Goal: Find specific page/section: Find specific page/section

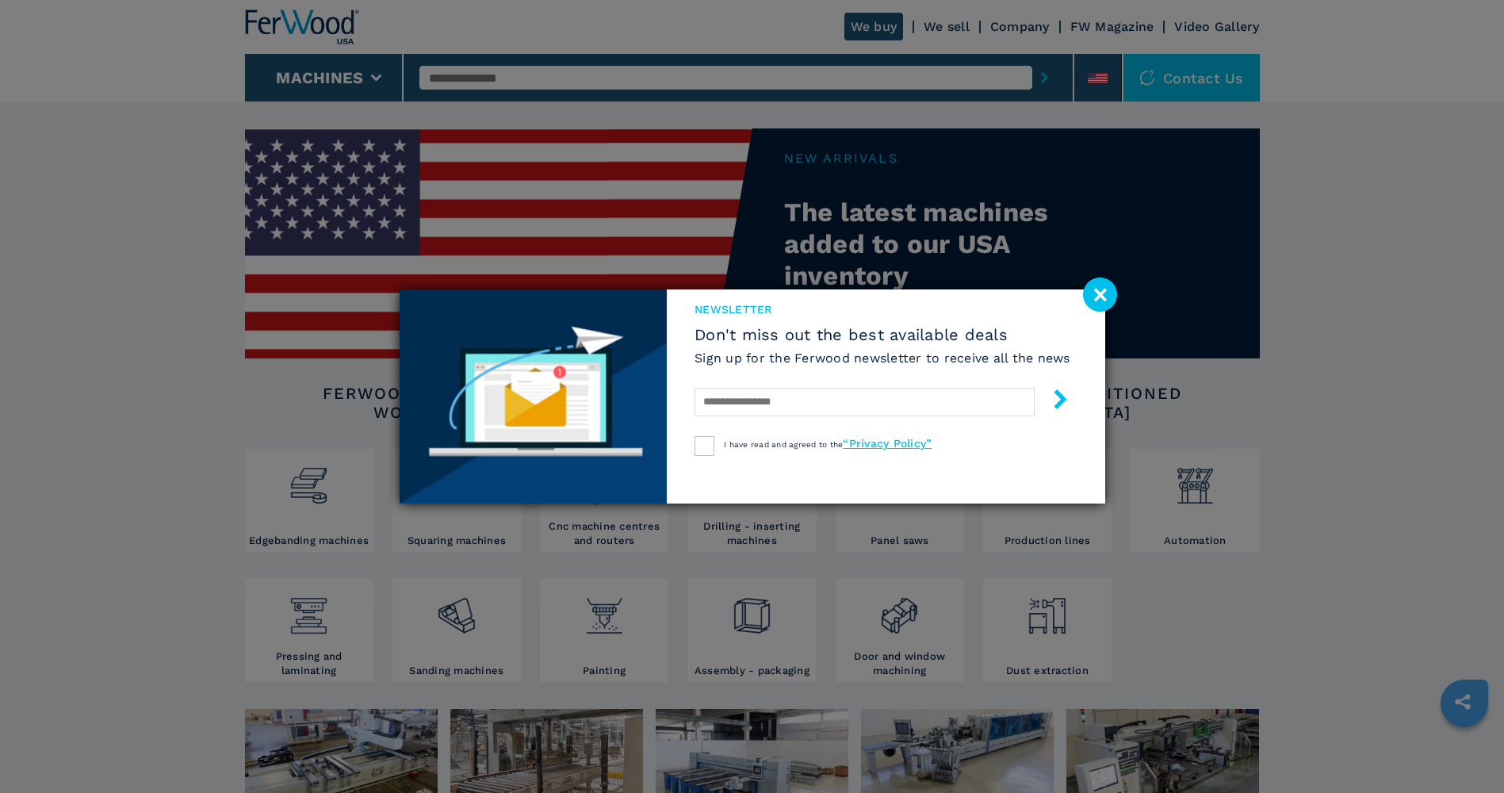
click at [1100, 291] on image at bounding box center [1100, 295] width 34 height 34
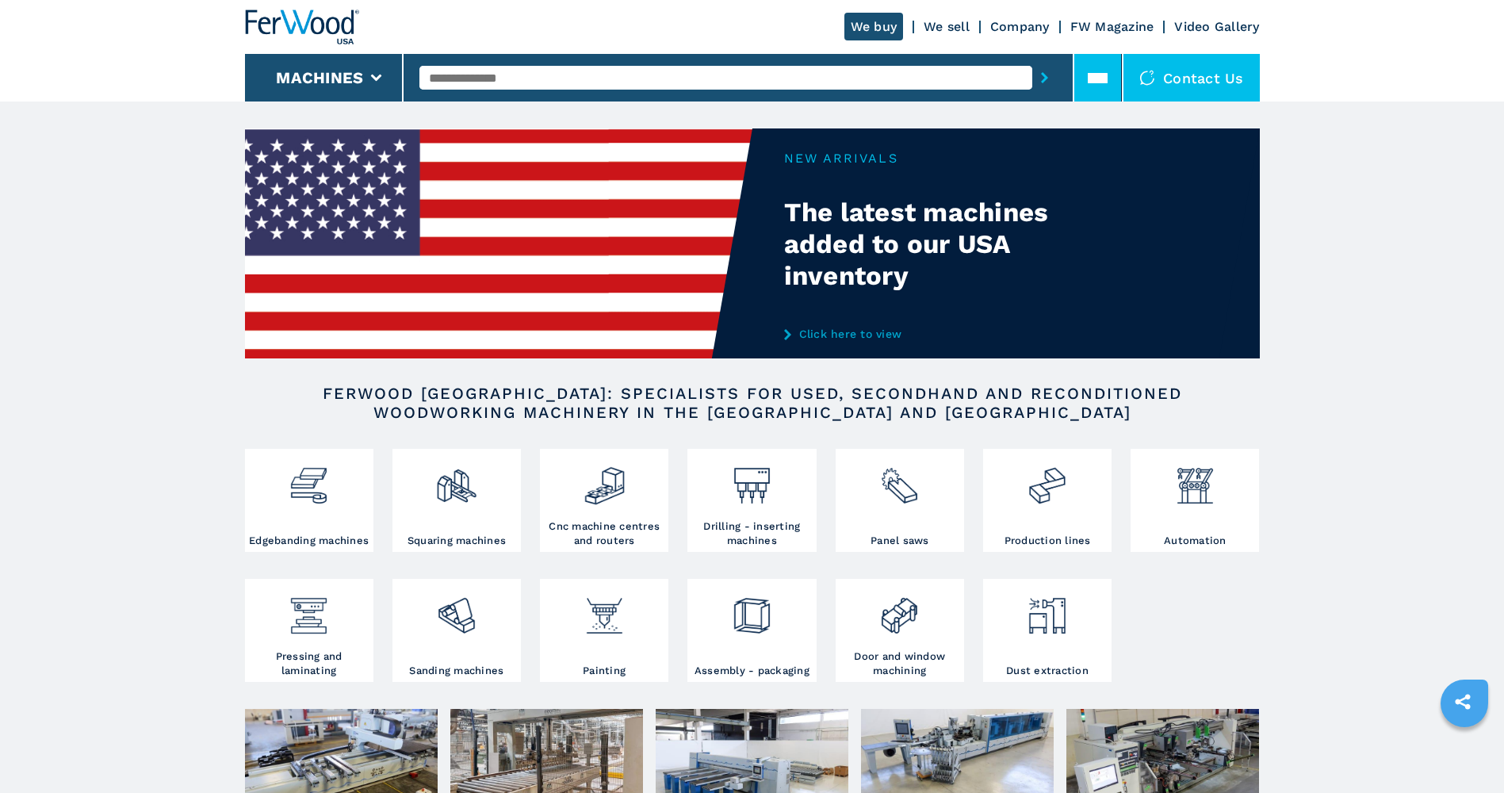
click at [1100, 94] on li at bounding box center [1098, 78] width 48 height 48
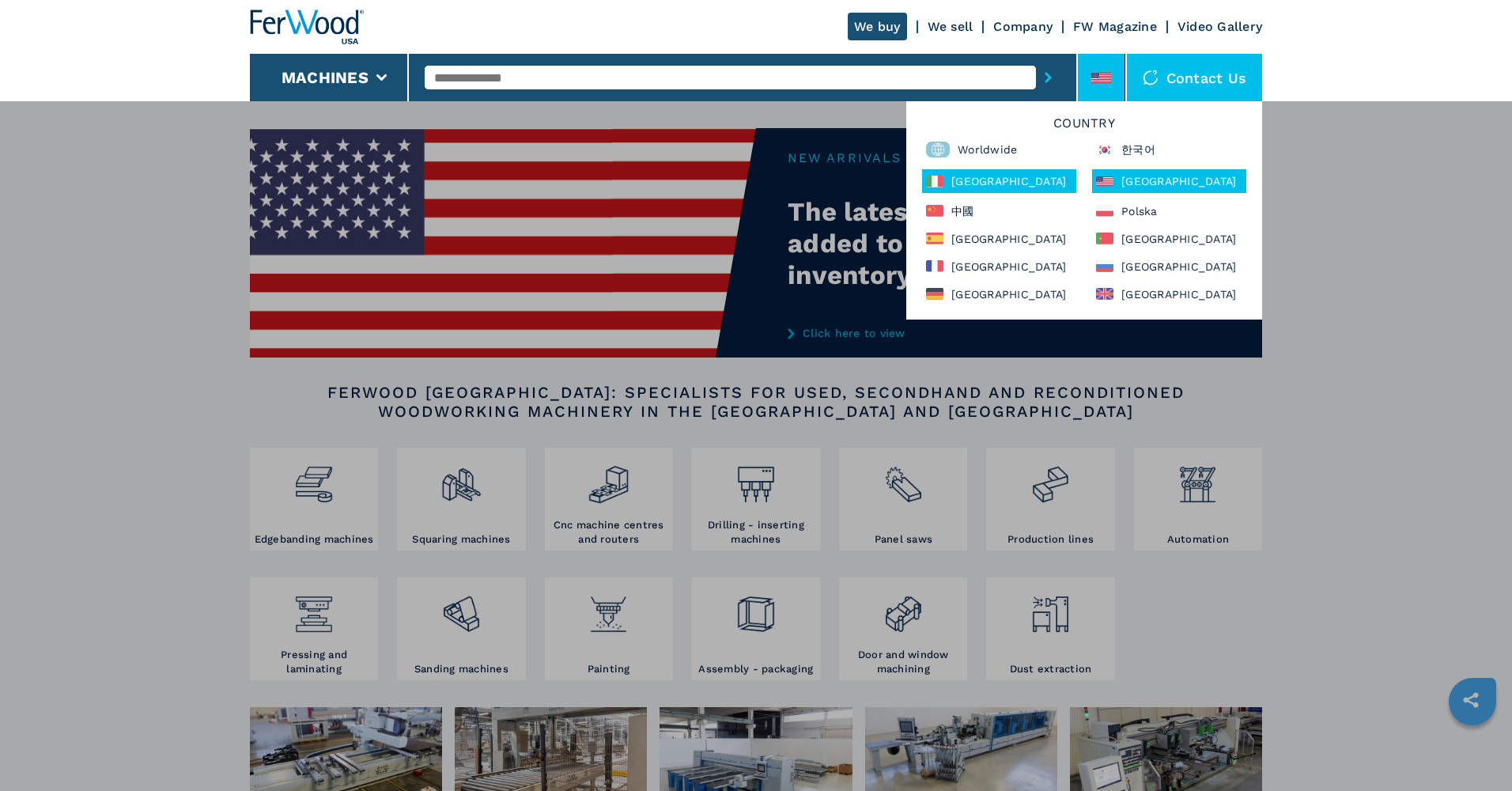
click at [984, 182] on div "Italia" at bounding box center [998, 182] width 155 height 24
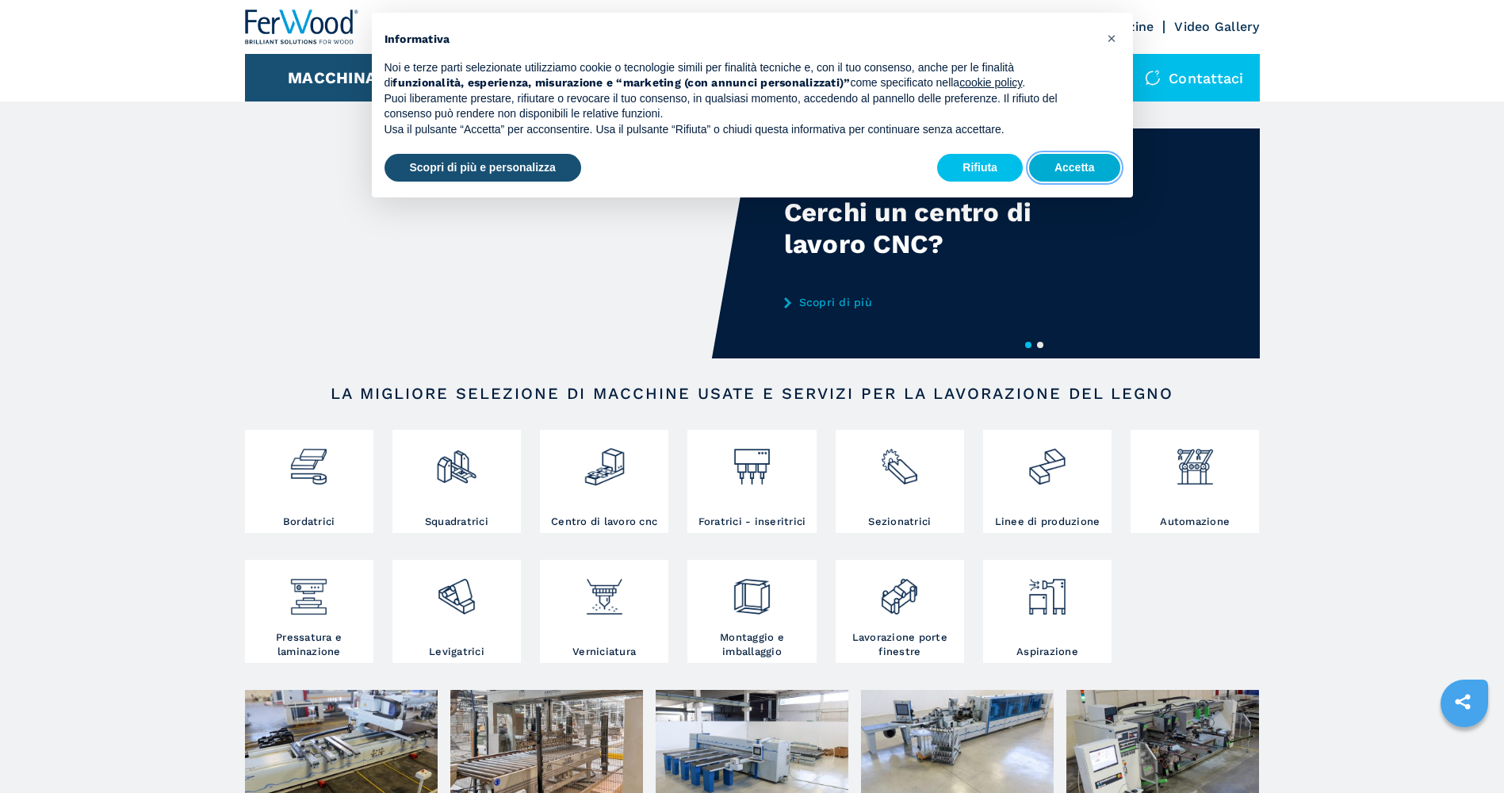
click at [1060, 169] on button "Accetta" at bounding box center [1074, 168] width 91 height 29
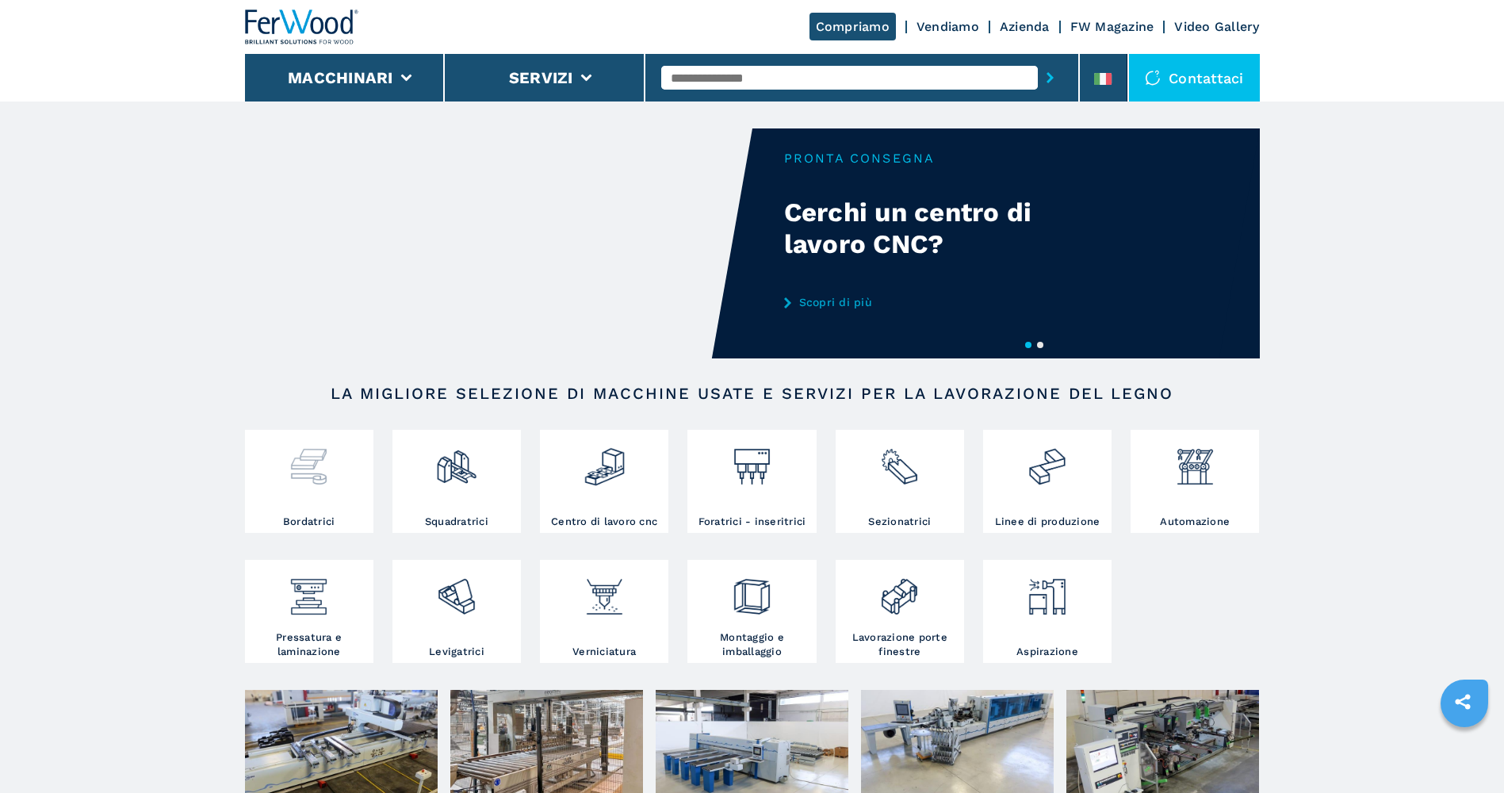
click at [327, 469] on img at bounding box center [309, 461] width 42 height 54
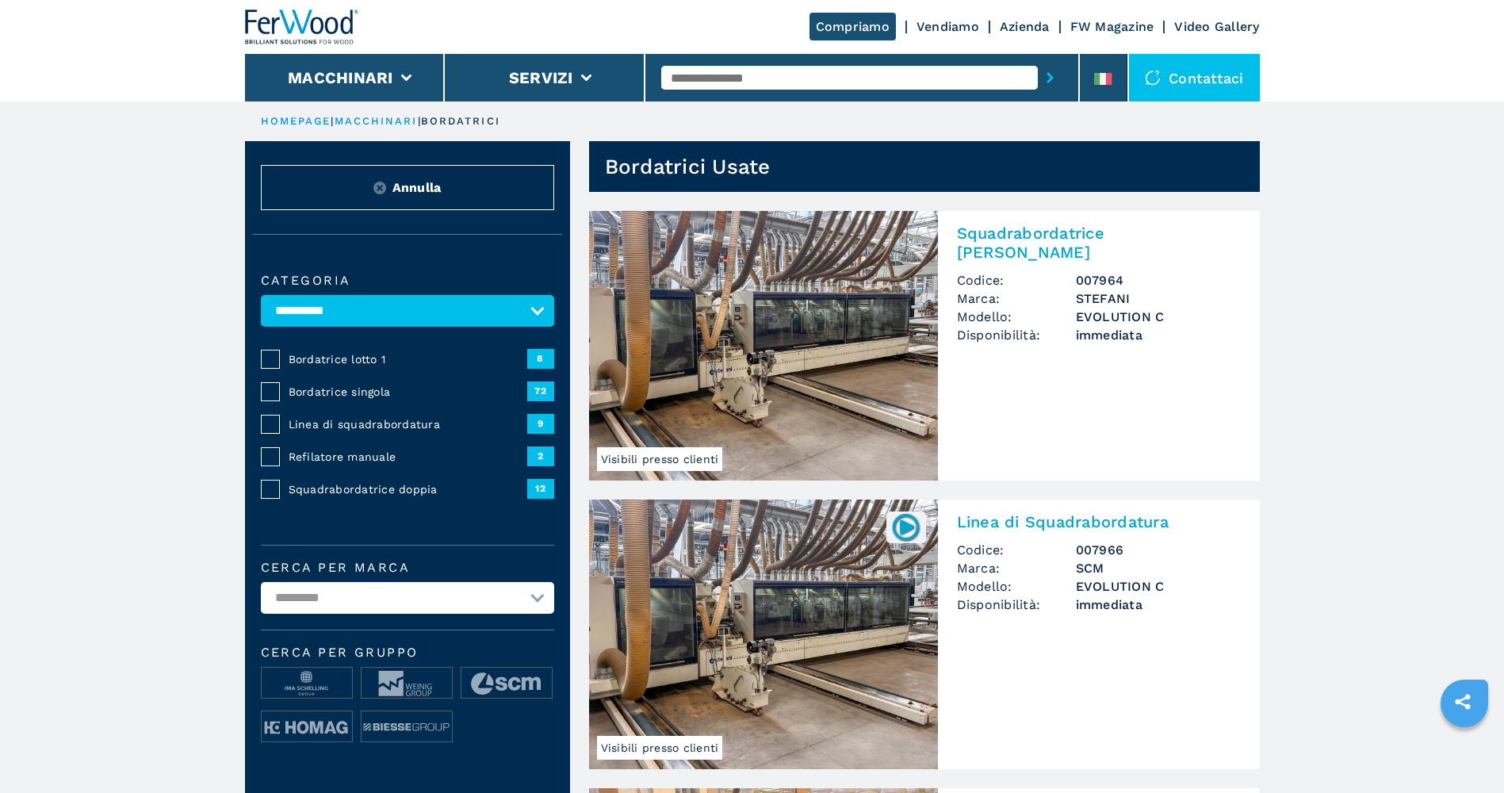
click at [533, 592] on select "**********" at bounding box center [407, 598] width 293 height 32
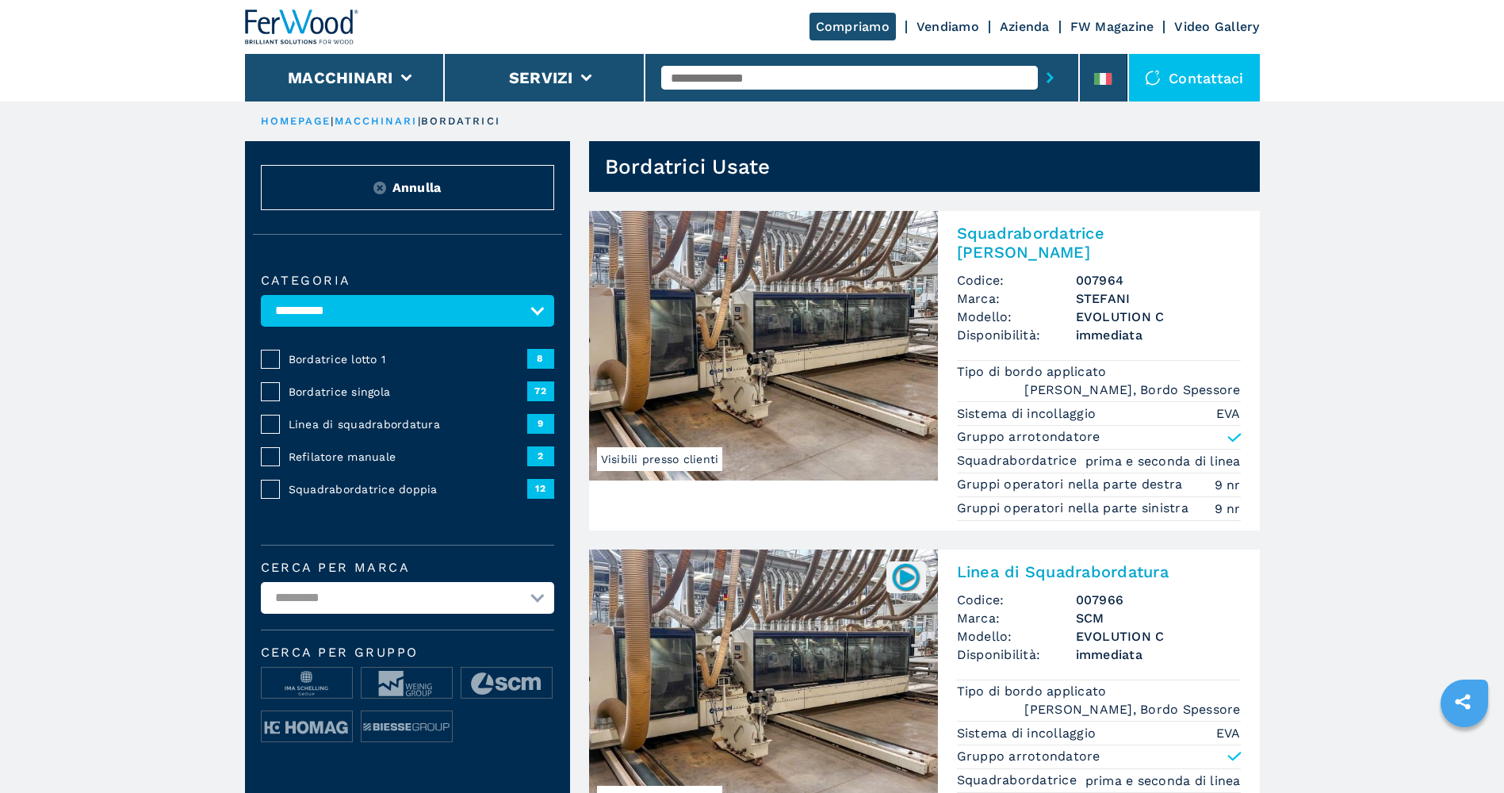
select select "*******"
click at [261, 582] on select "**********" at bounding box center [407, 598] width 293 height 32
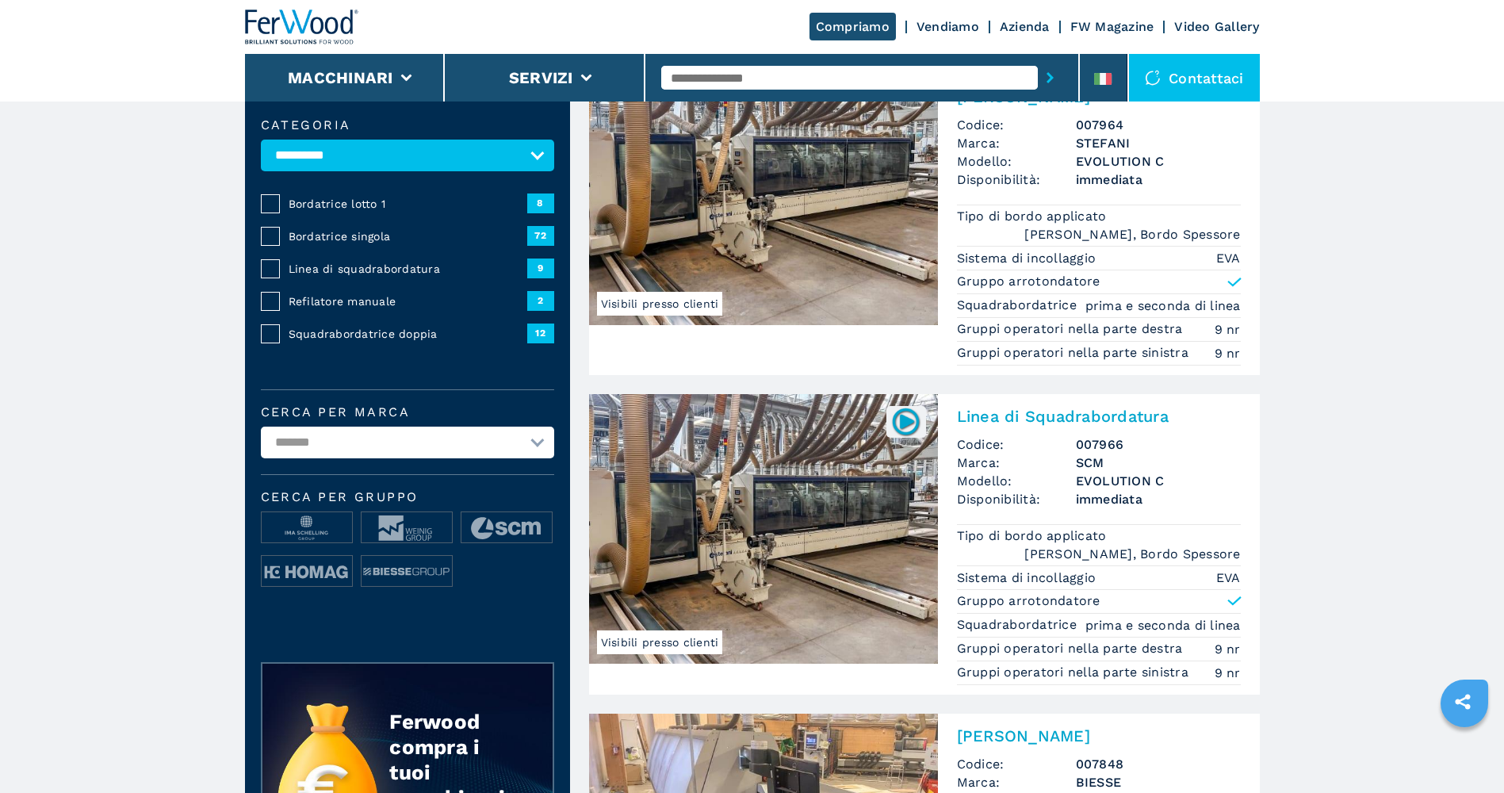
scroll to position [159, 0]
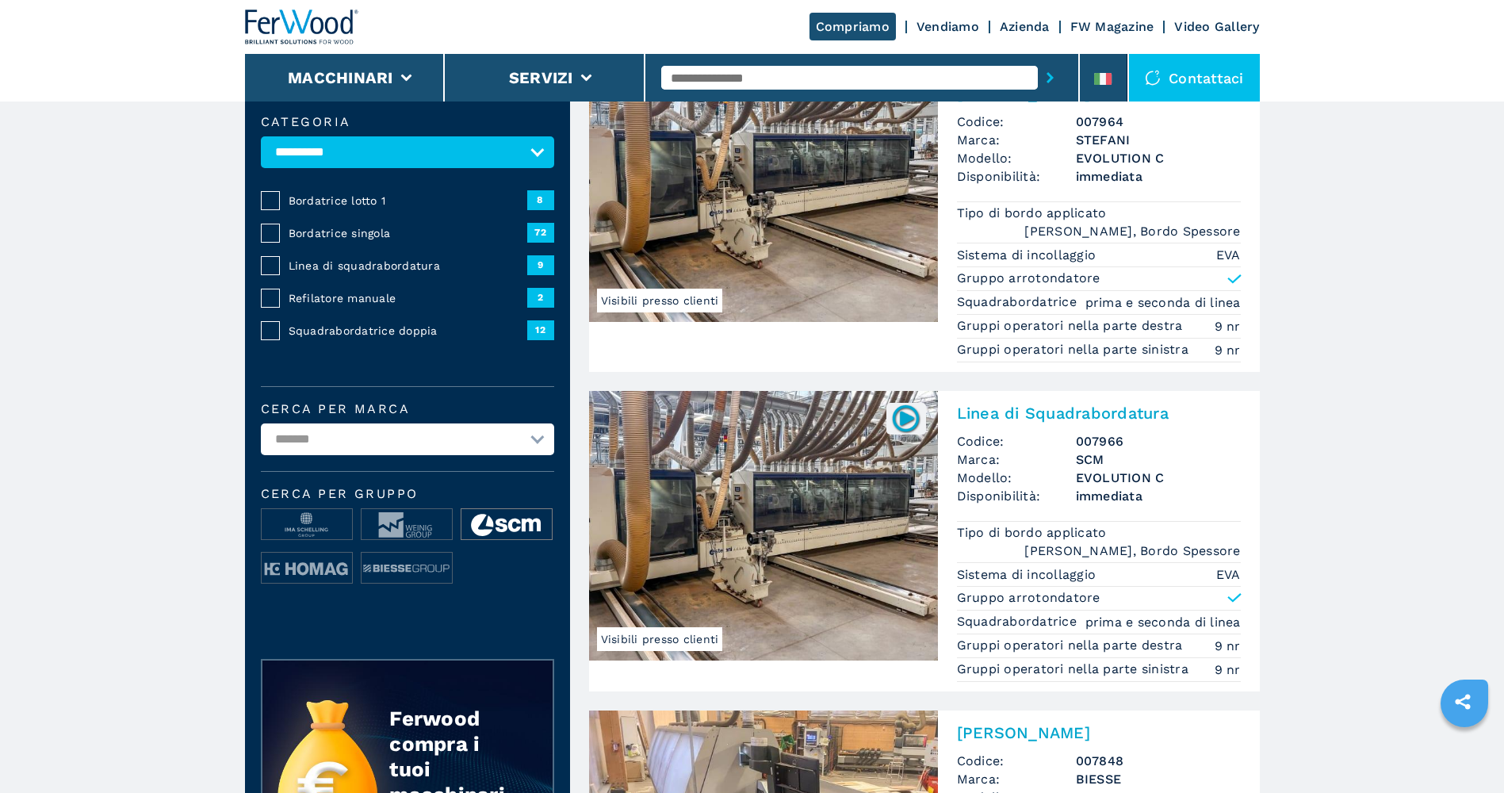
click at [513, 532] on img at bounding box center [506, 525] width 90 height 32
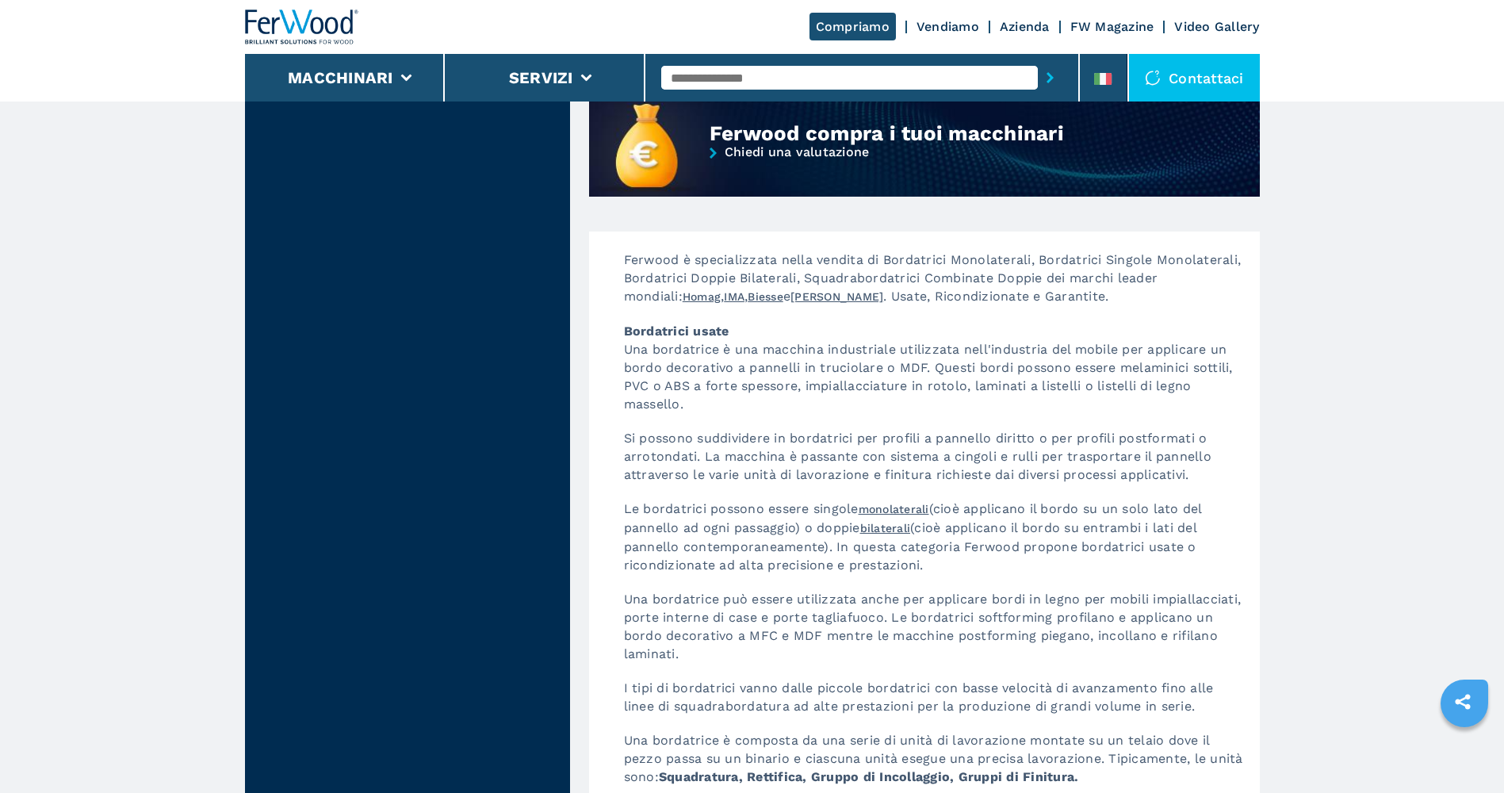
scroll to position [1982, 0]
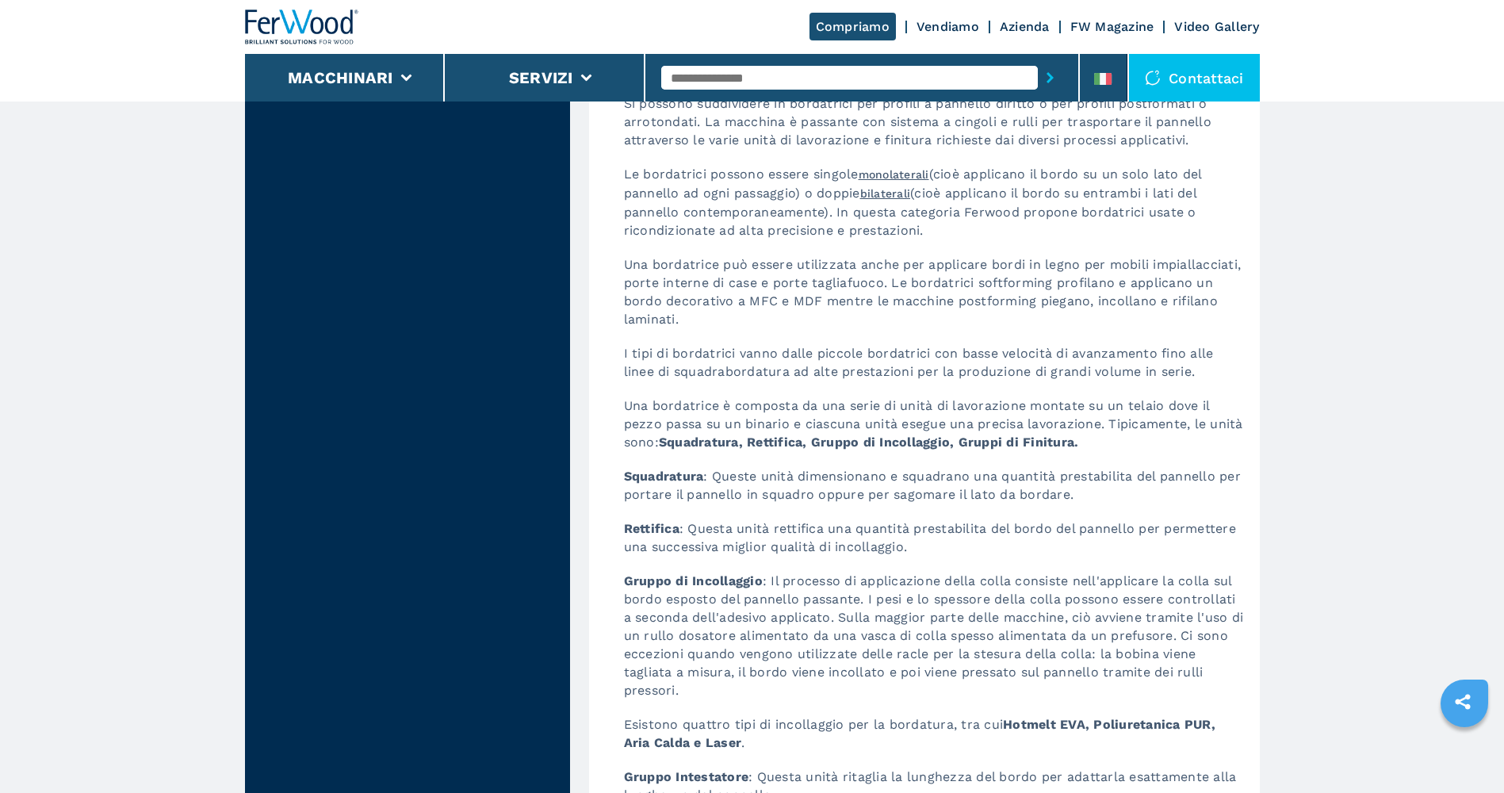
click at [1023, 28] on link "Azienda" at bounding box center [1025, 26] width 50 height 15
click at [1024, 25] on link "Azienda" at bounding box center [1025, 26] width 50 height 15
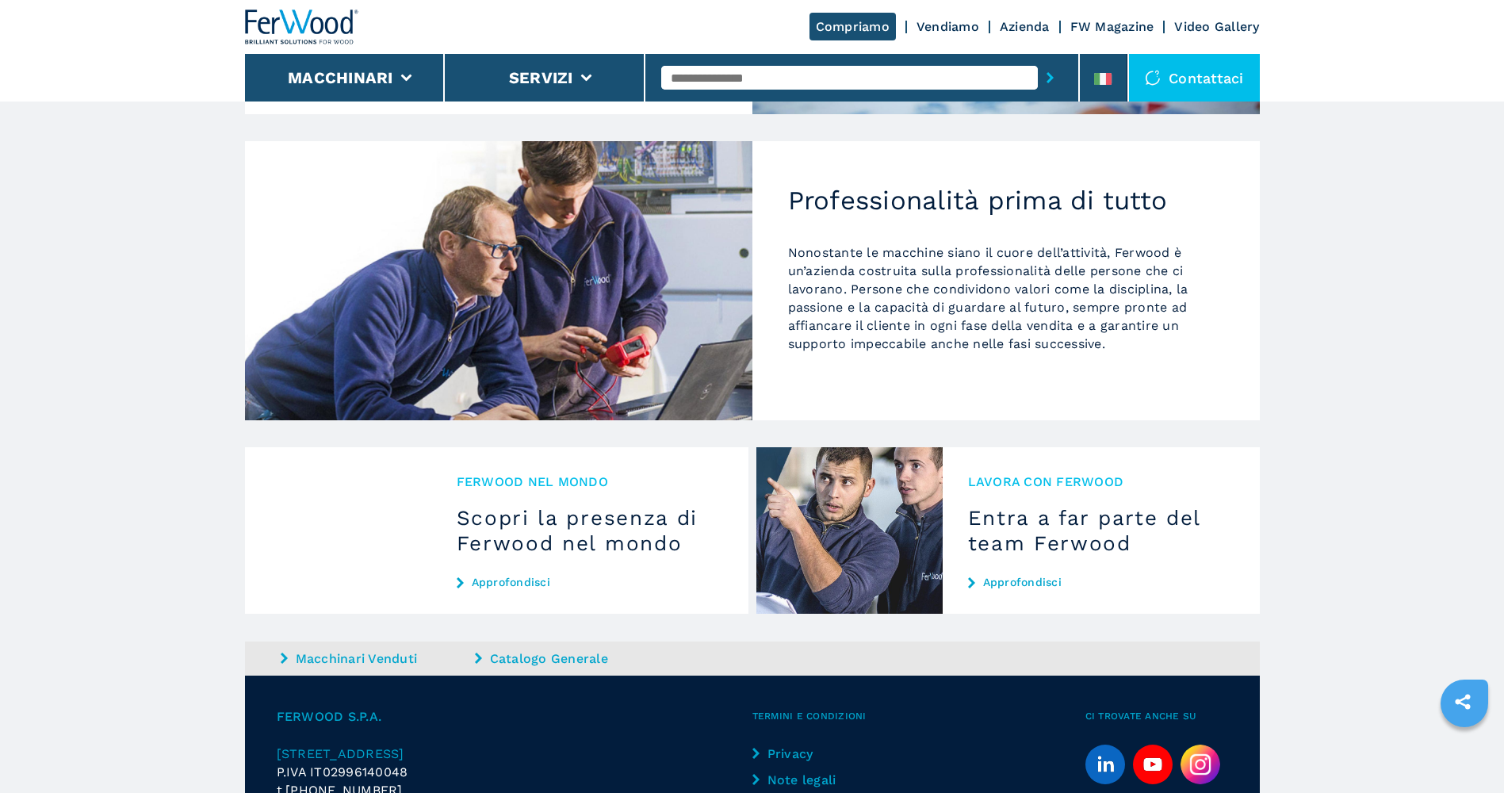
scroll to position [1352, 0]
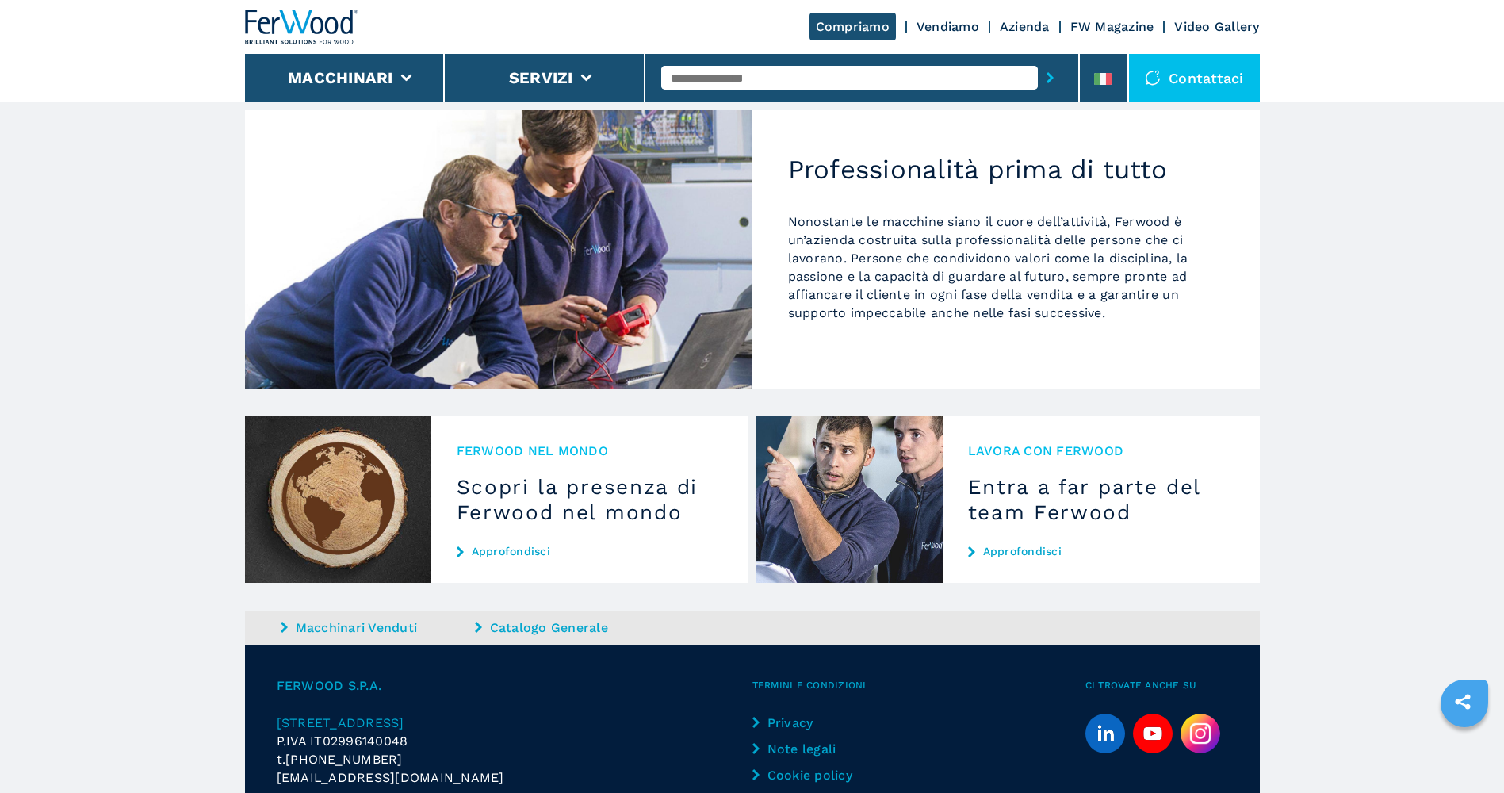
click at [1107, 474] on h3 "Entra a far parte del team Ferwood" at bounding box center [1101, 499] width 266 height 51
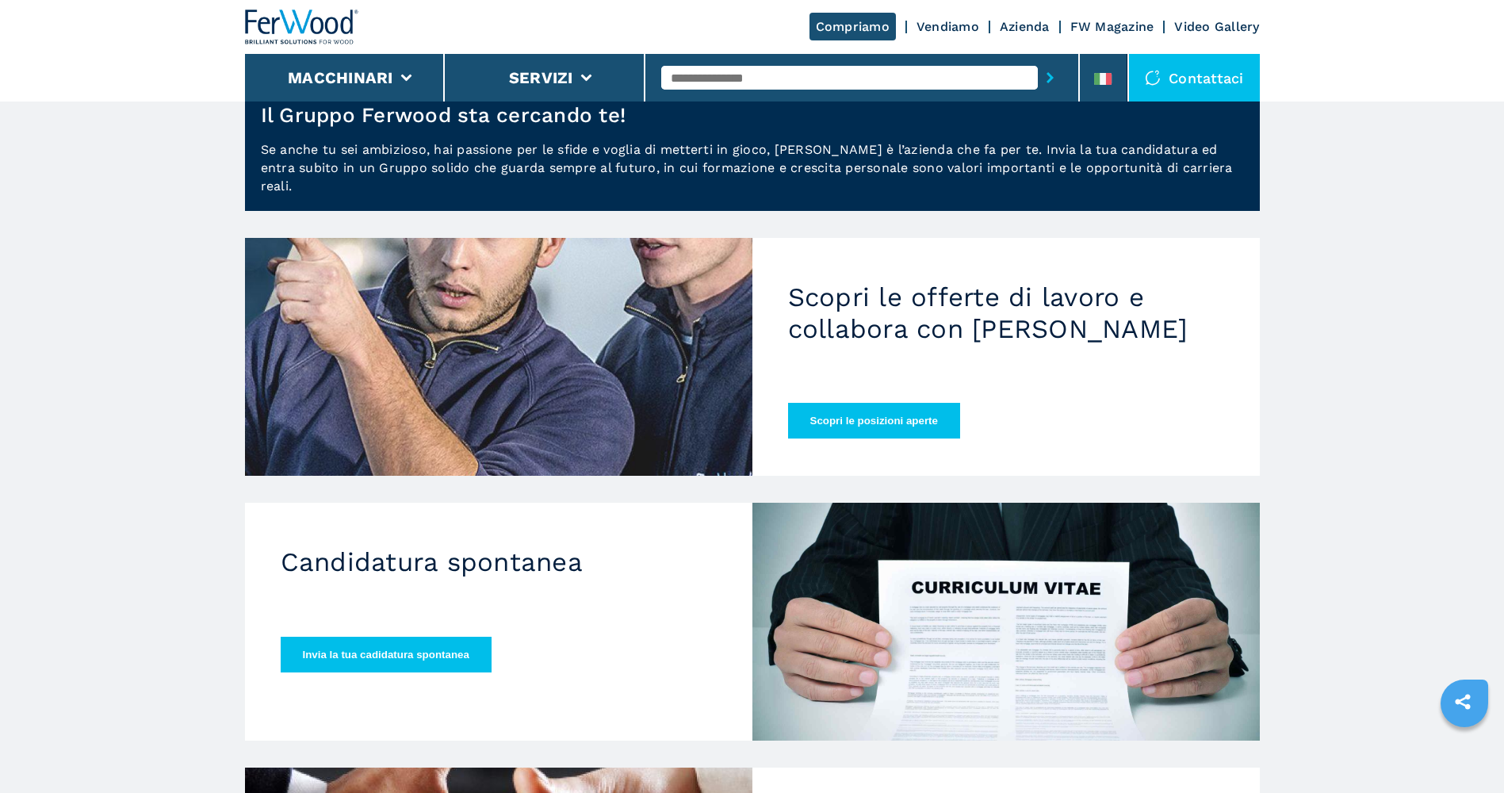
scroll to position [79, 0]
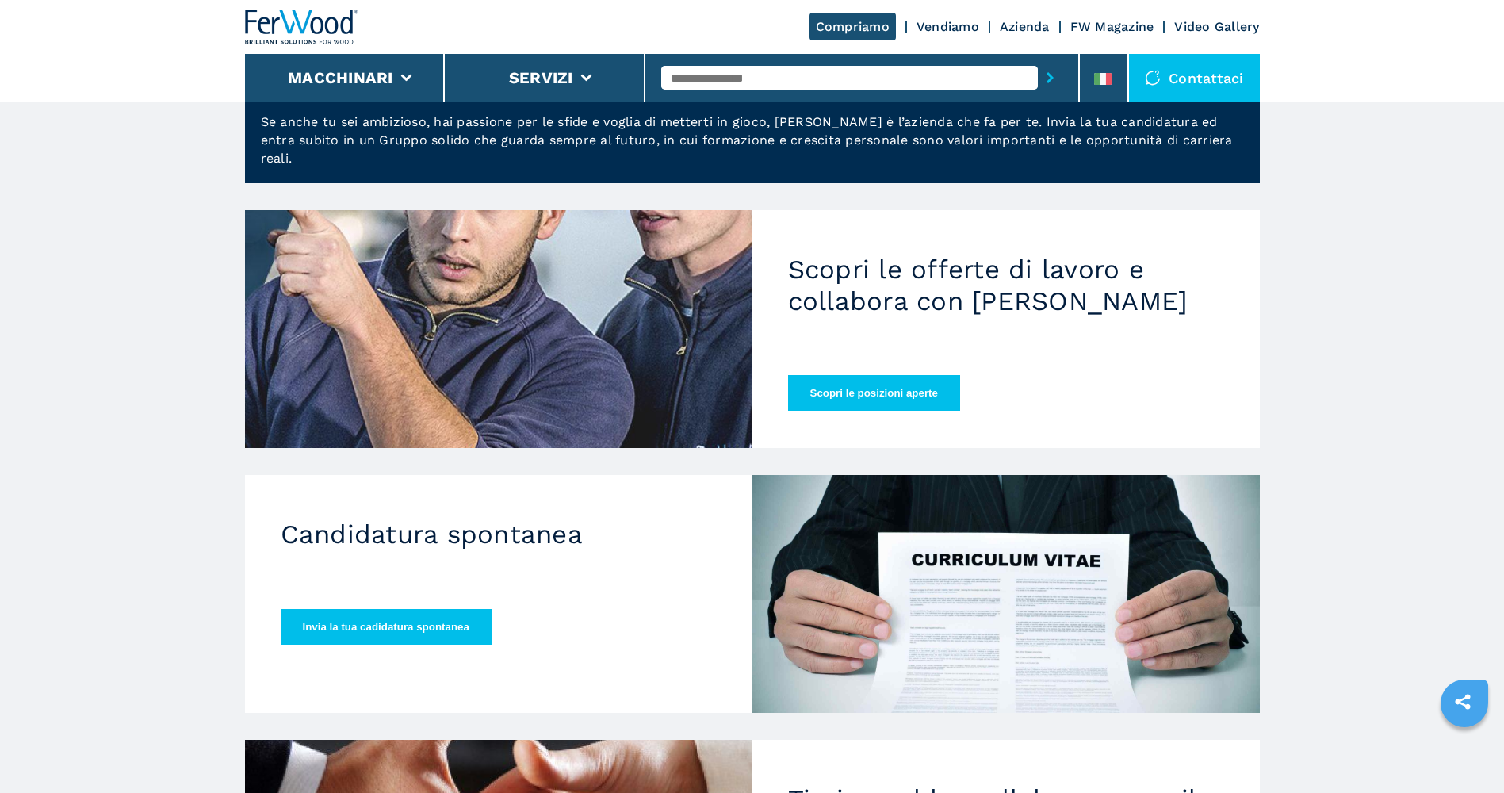
click at [860, 375] on button "Scopri le posizioni aperte" at bounding box center [874, 393] width 172 height 36
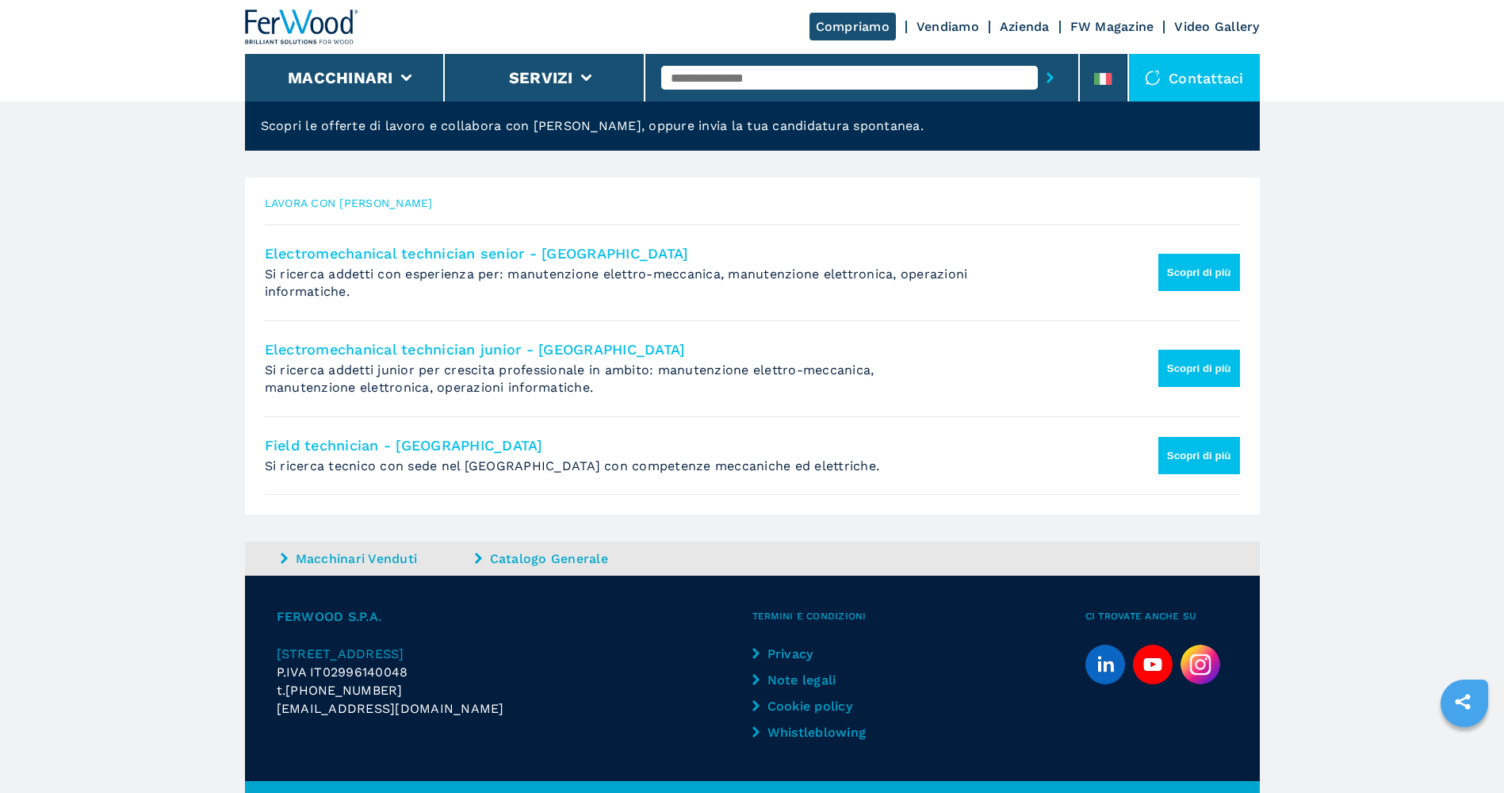
scroll to position [235, 0]
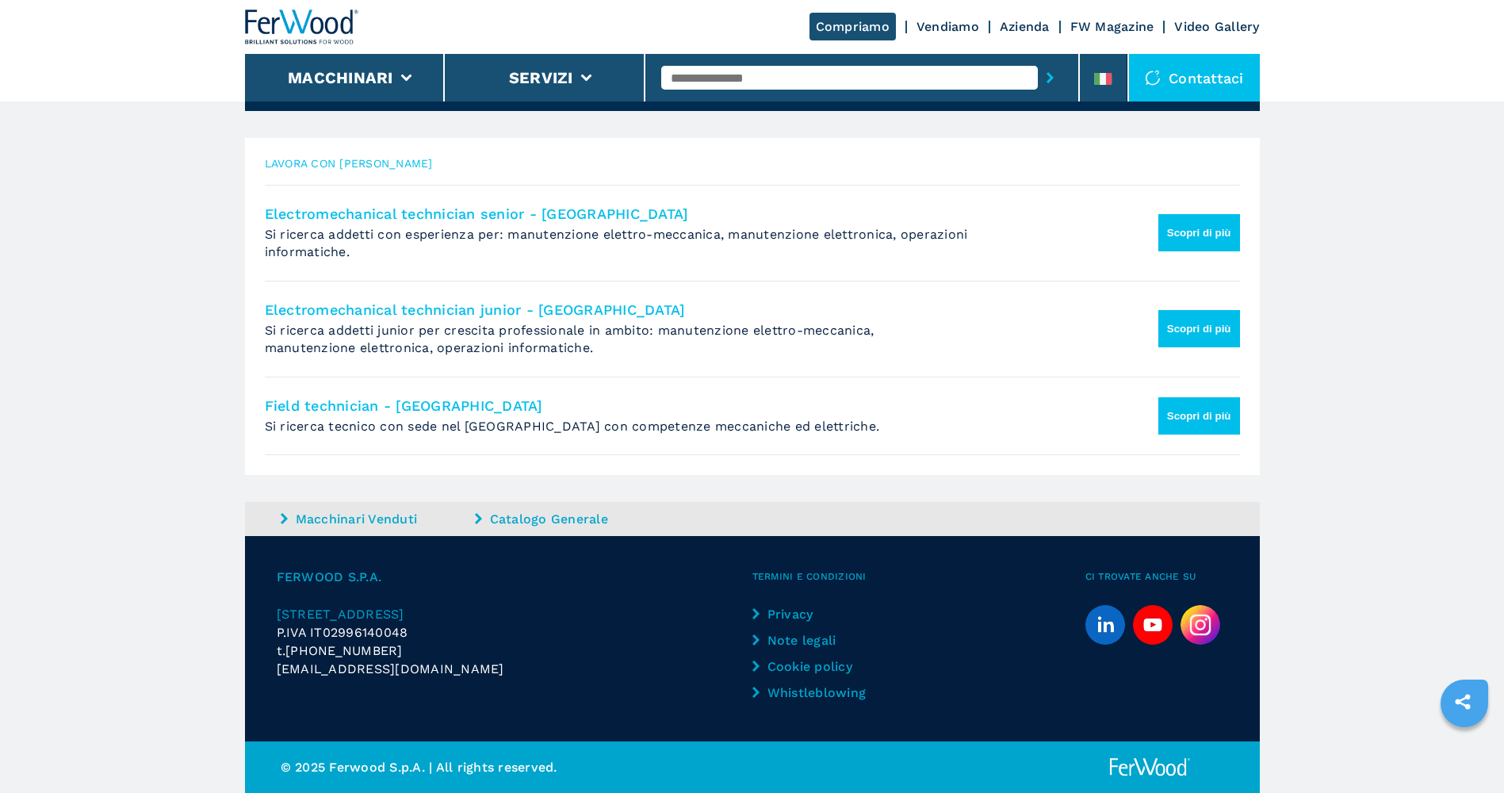
click at [595, 515] on link "Catalogo Generale" at bounding box center [570, 519] width 190 height 18
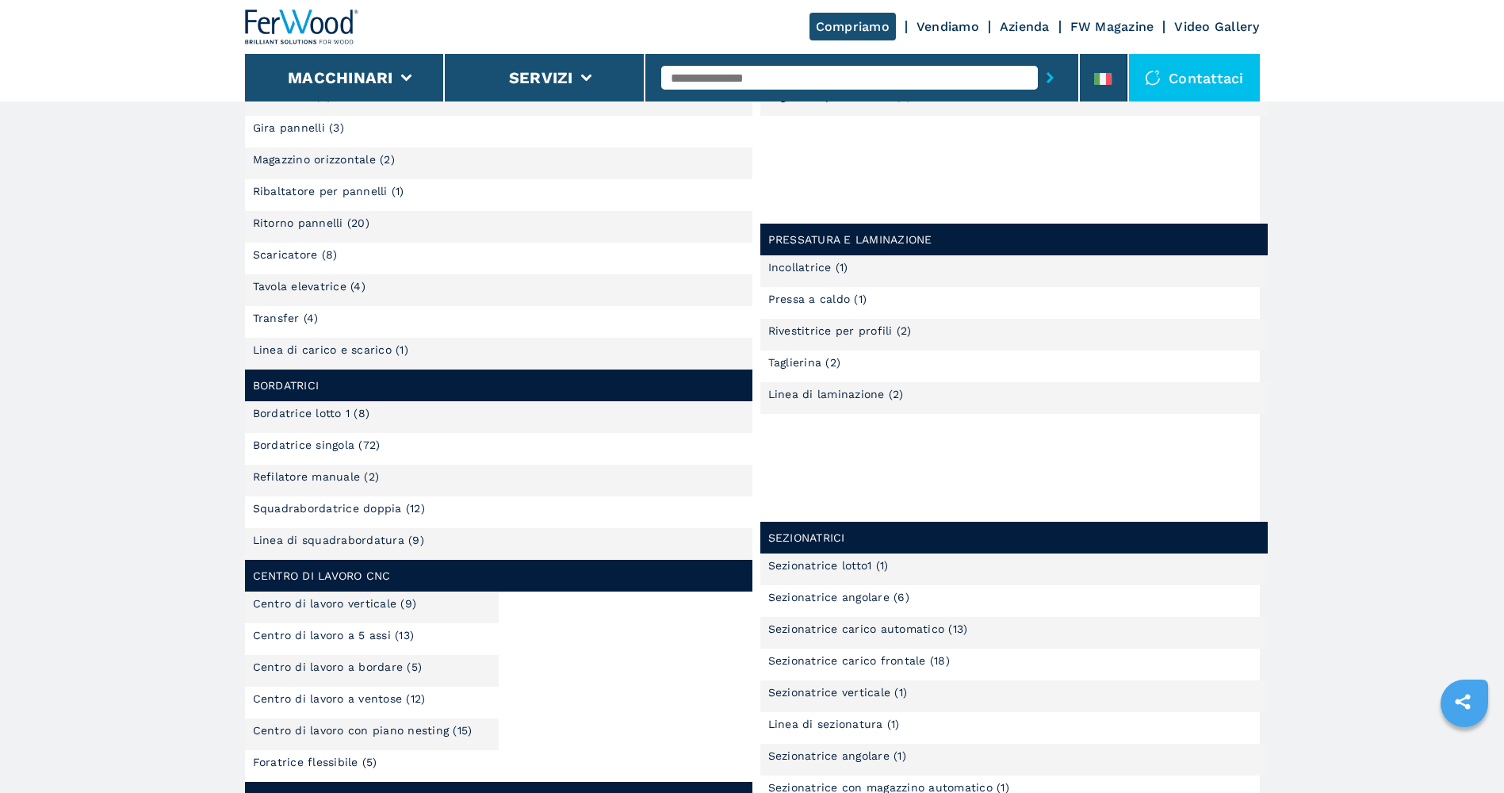
scroll to position [238, 0]
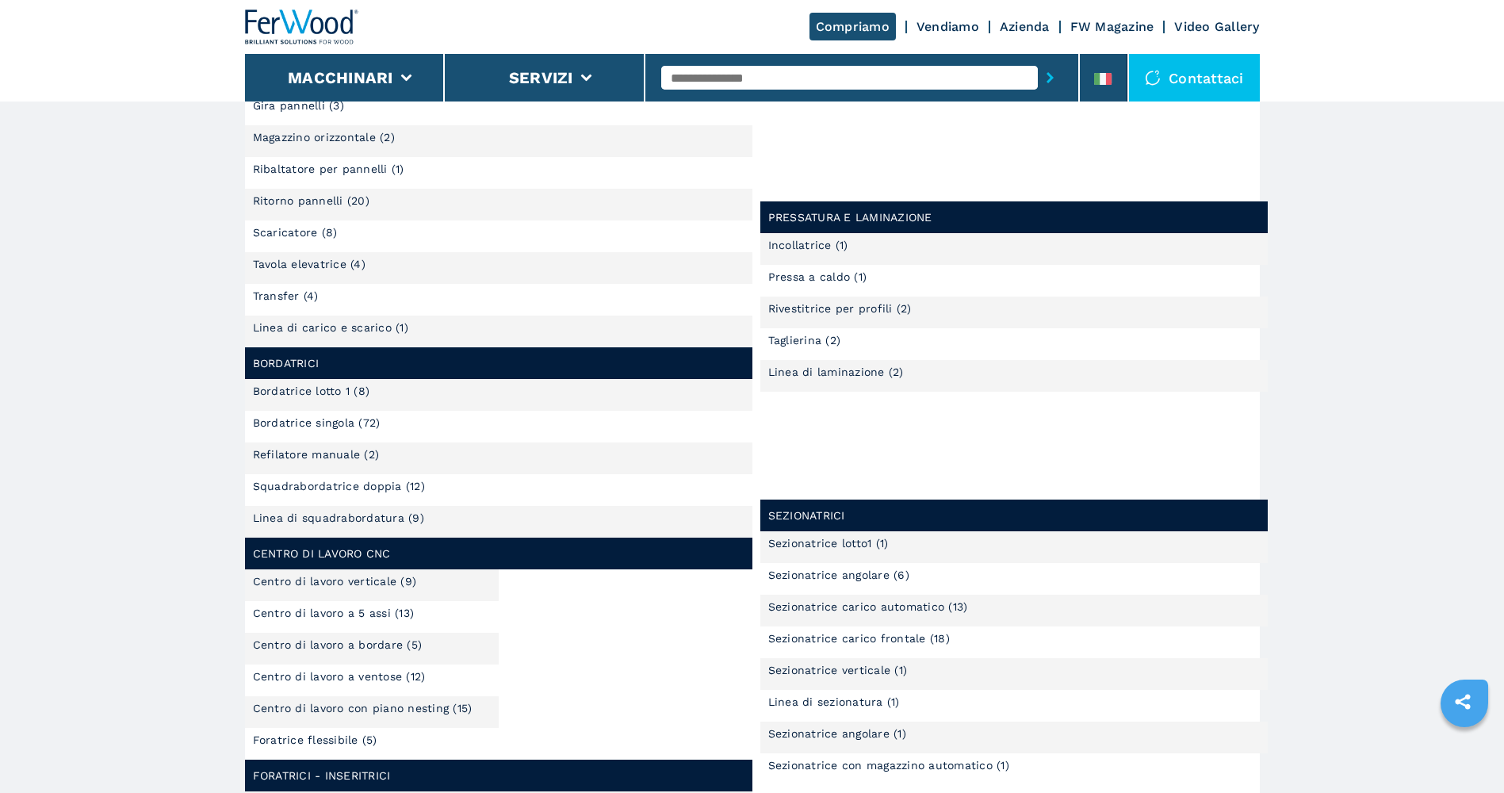
click at [336, 389] on link "Bordatrice lotto 1 (8)" at bounding box center [311, 390] width 117 height 11
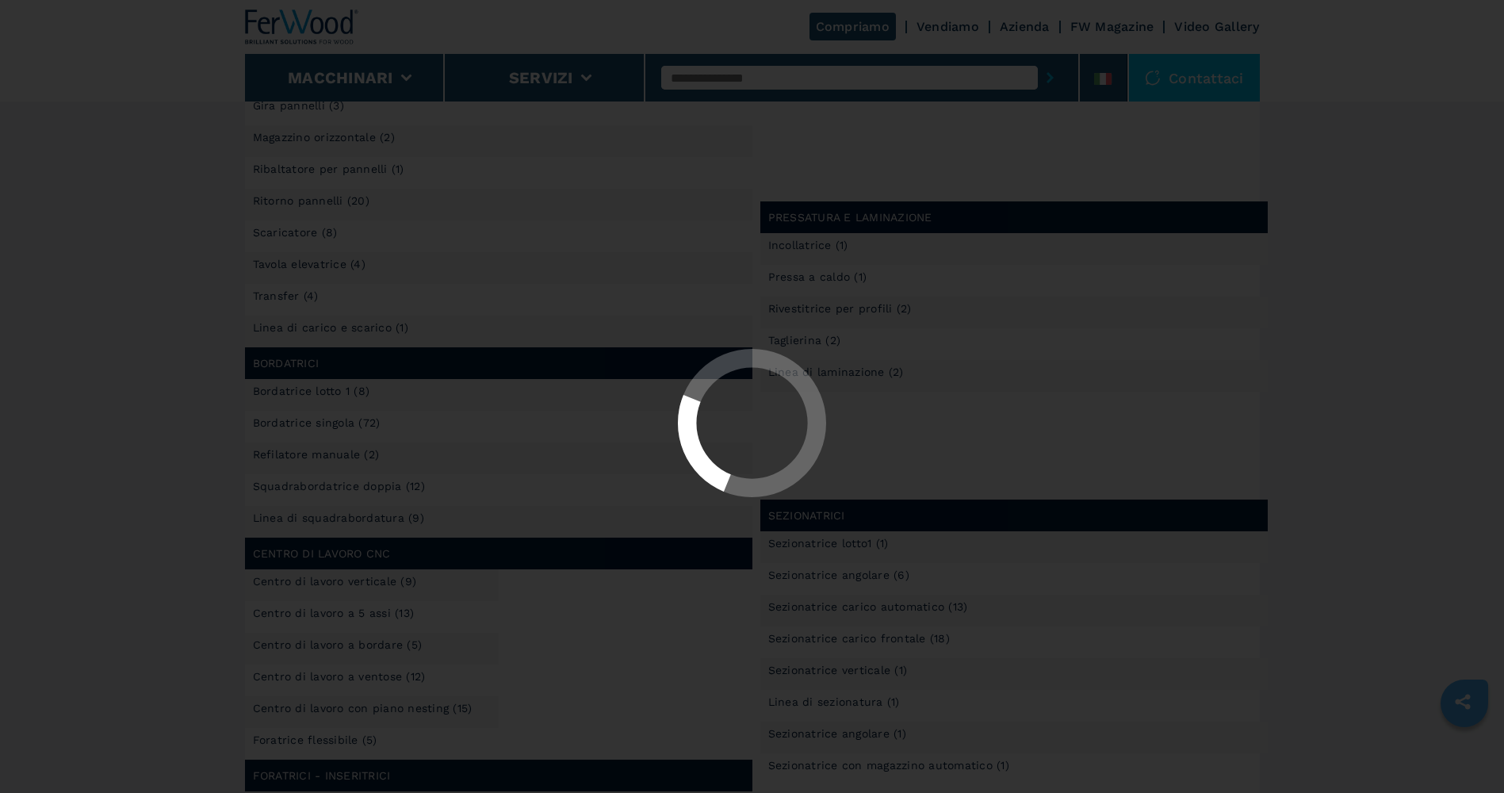
select select "**********"
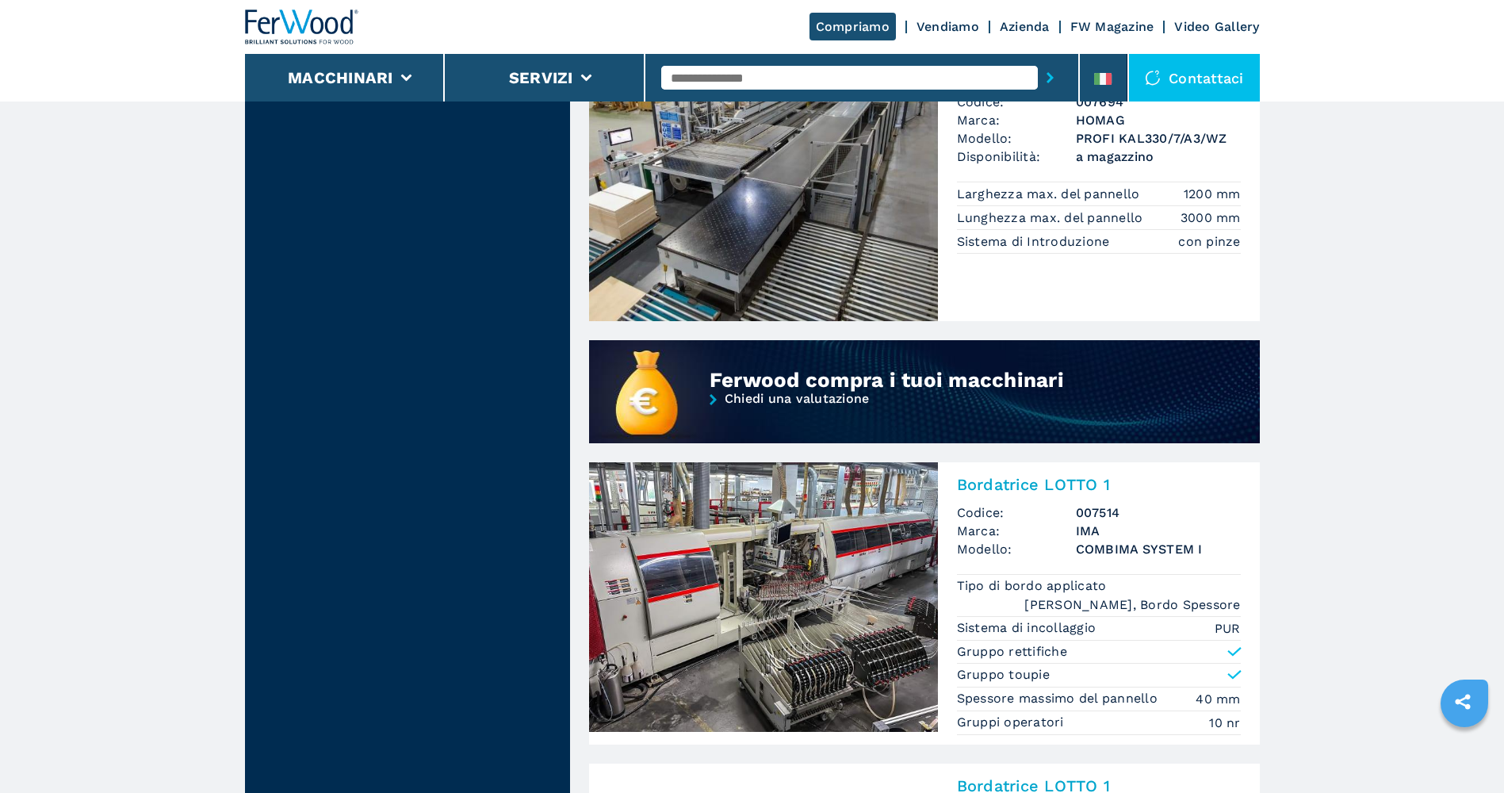
scroll to position [1110, 0]
